Goal: Obtain resource: Download file/media

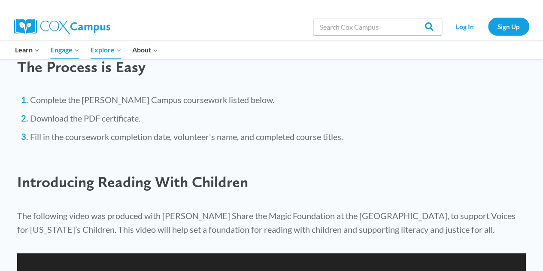
scroll to position [552, 0]
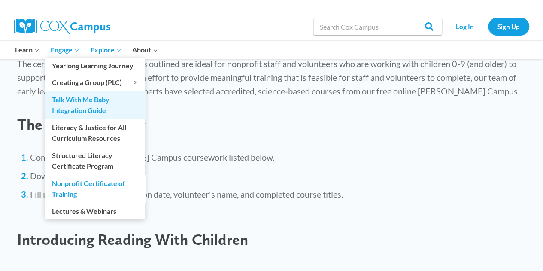
click at [79, 104] on link "Talk With Me Baby Integration Guide" at bounding box center [95, 104] width 100 height 27
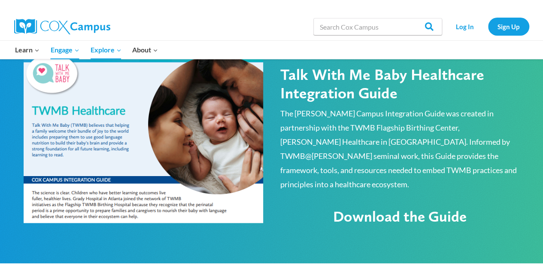
scroll to position [537, 0]
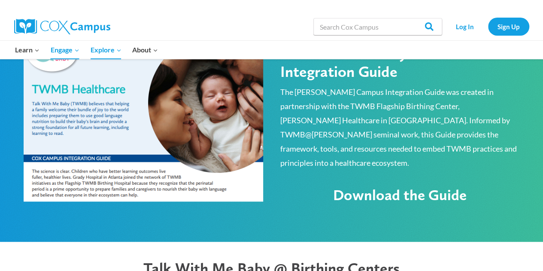
click at [410, 186] on span "Download the Guide" at bounding box center [400, 195] width 134 height 18
